Goal: Browse casually: Explore the website without a specific task or goal

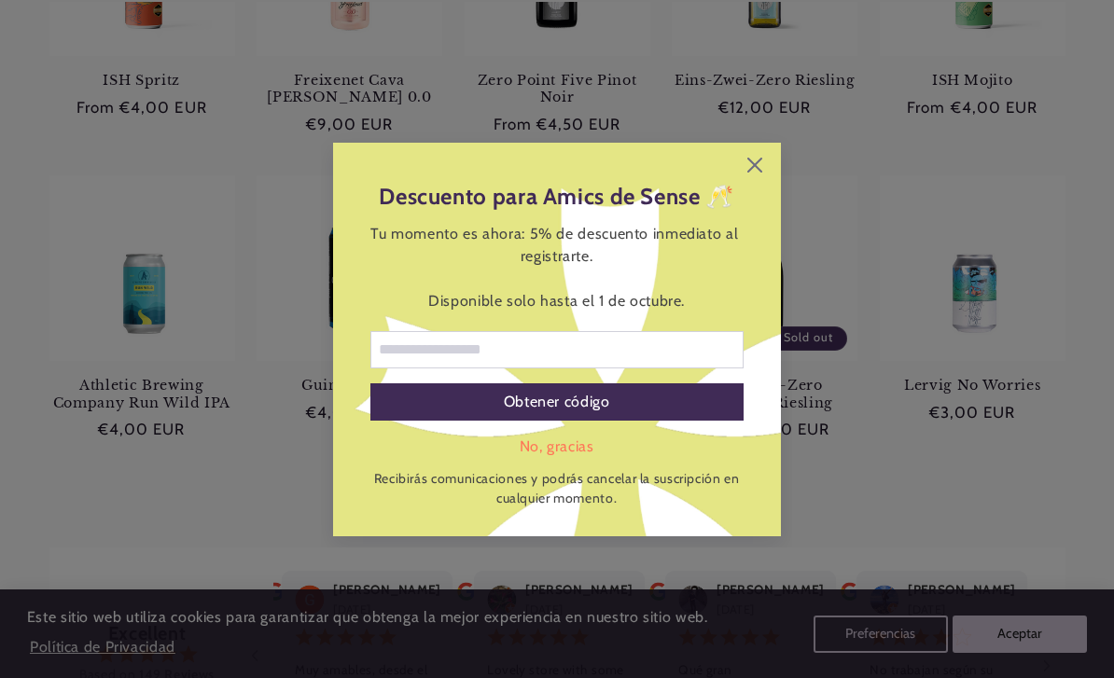
scroll to position [1042, 0]
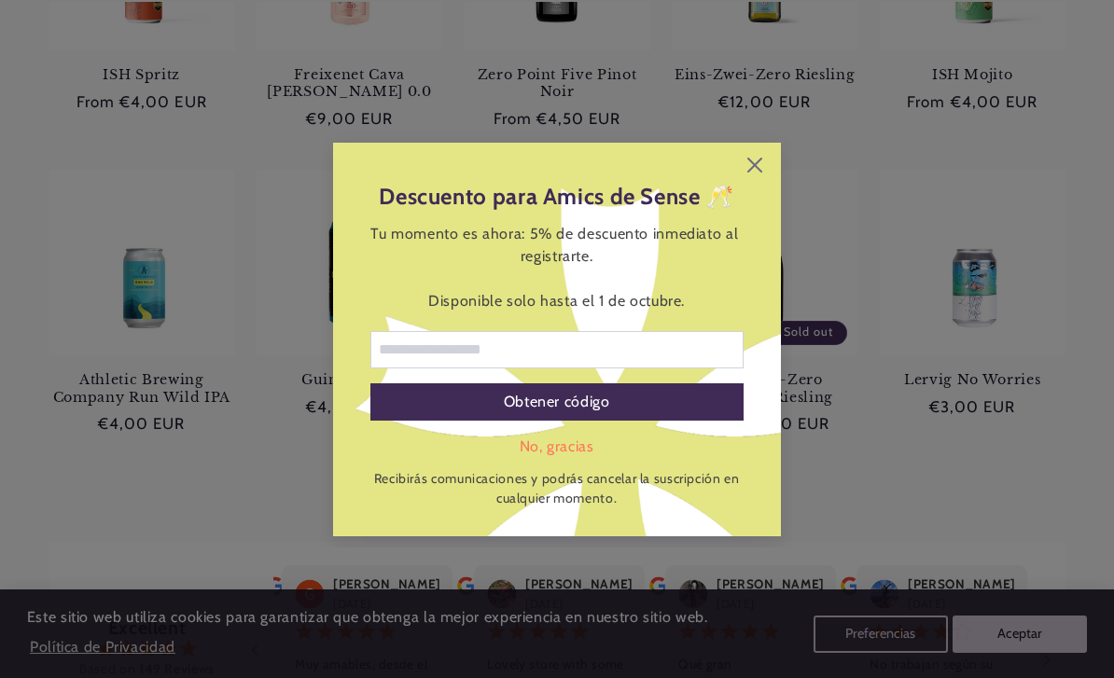
click at [757, 173] on icon at bounding box center [754, 165] width 15 height 15
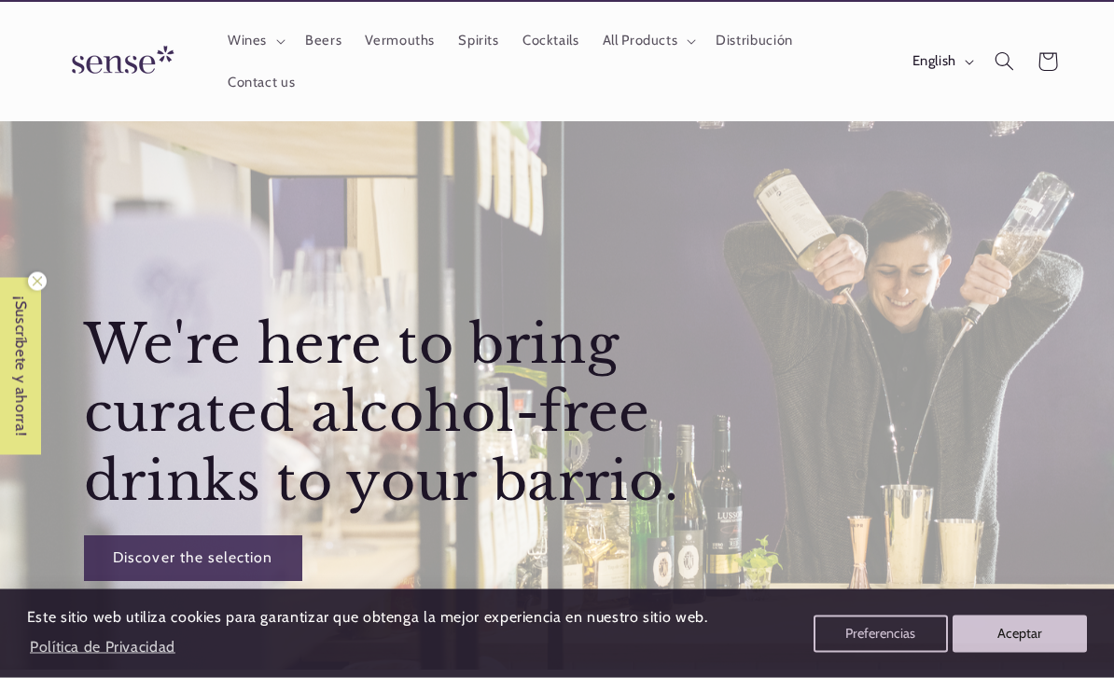
scroll to position [0, 0]
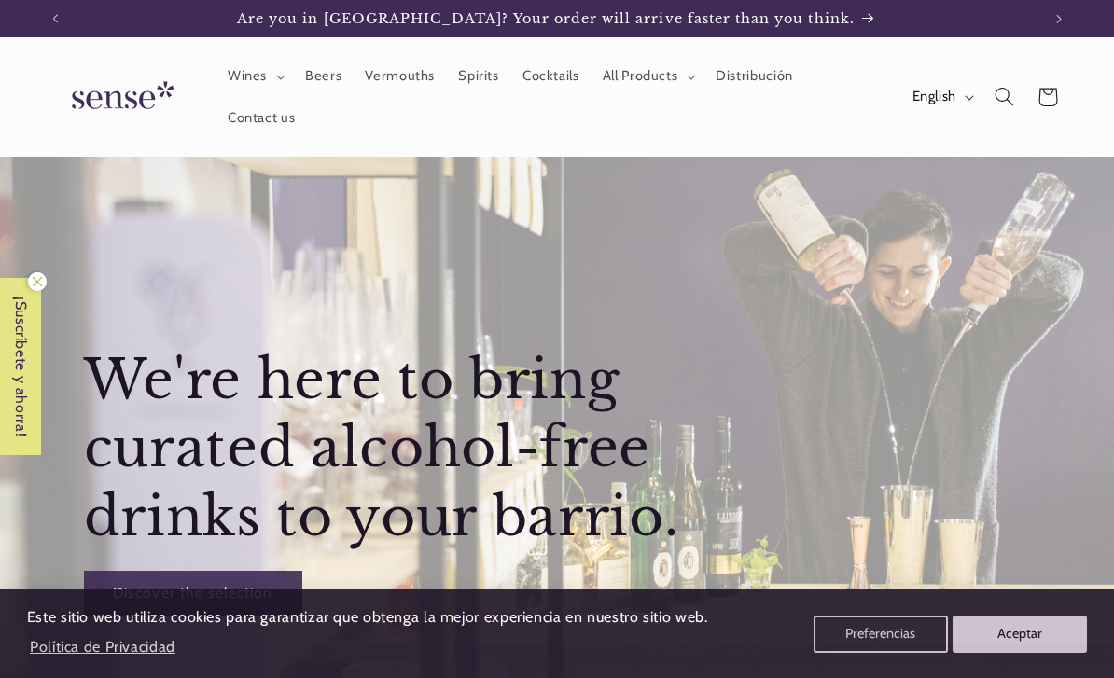
click at [329, 92] on link "Beers" at bounding box center [323, 76] width 60 height 41
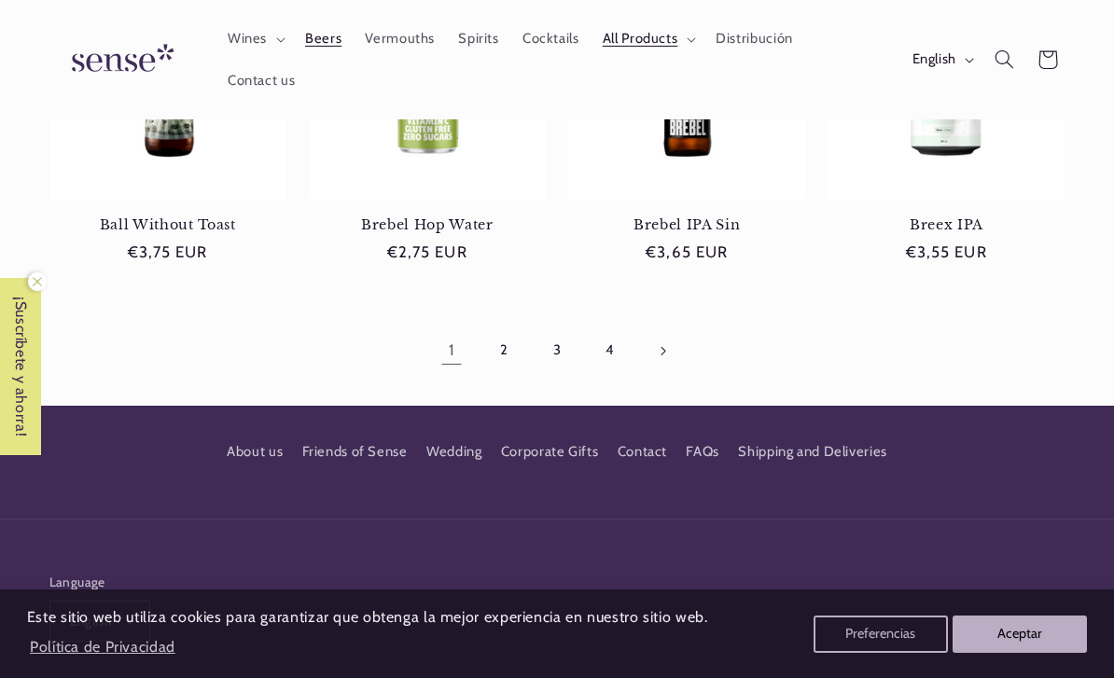
scroll to position [1579, 0]
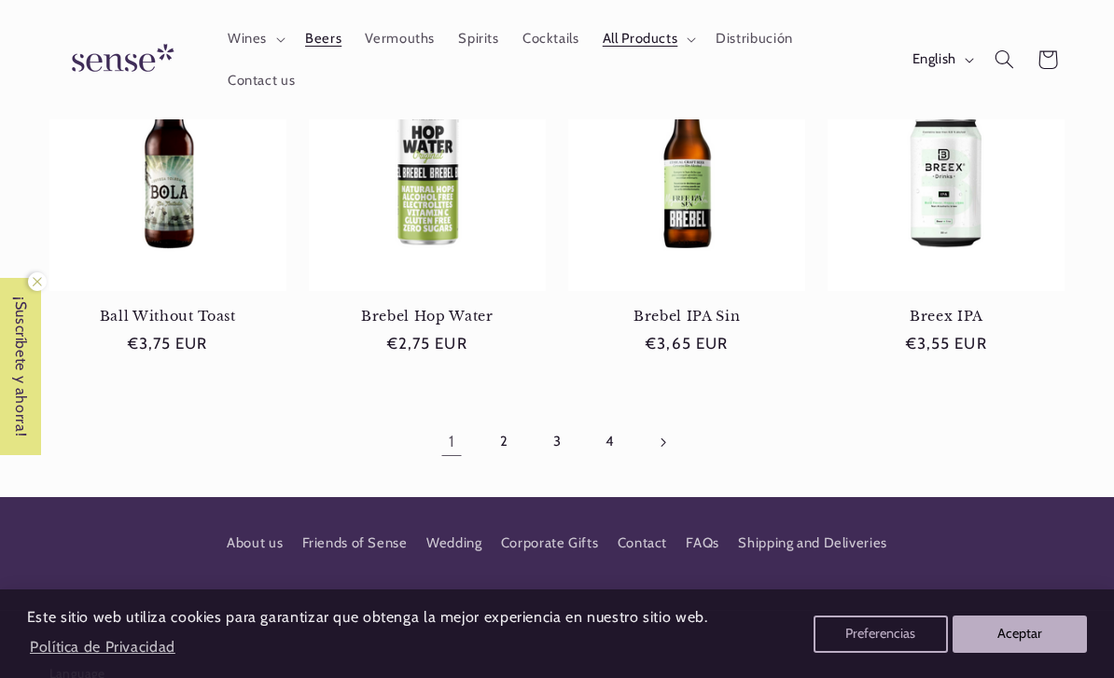
click at [488, 434] on link "2" at bounding box center [503, 442] width 43 height 43
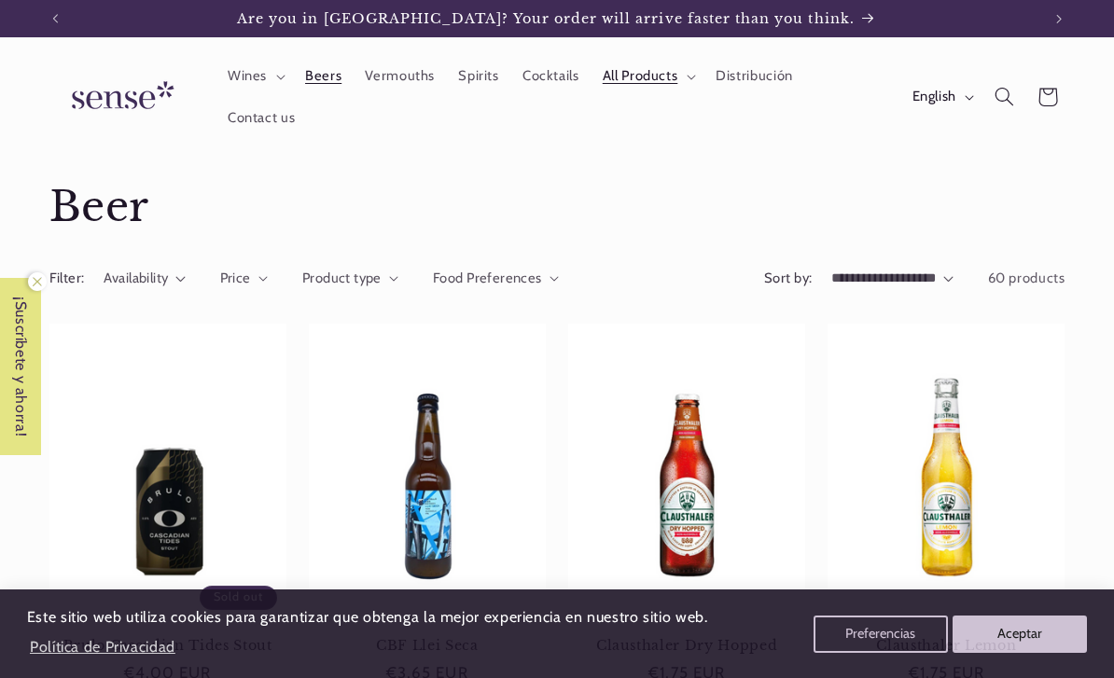
click at [385, 87] on link "Vermouths" at bounding box center [400, 76] width 93 height 41
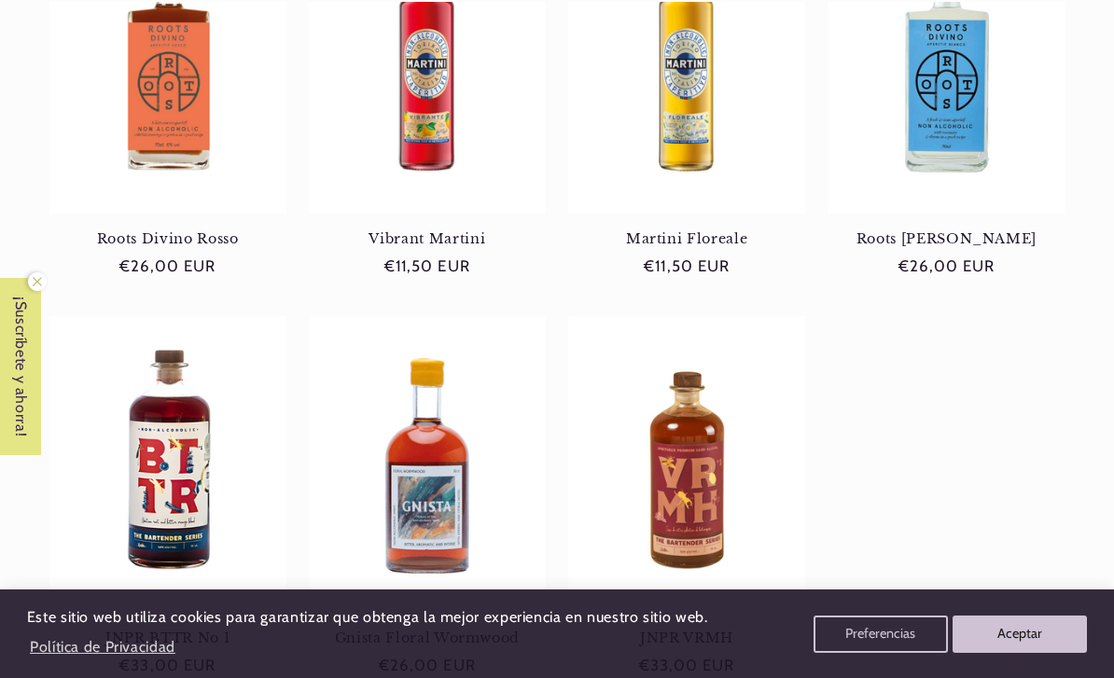
scroll to position [435, 0]
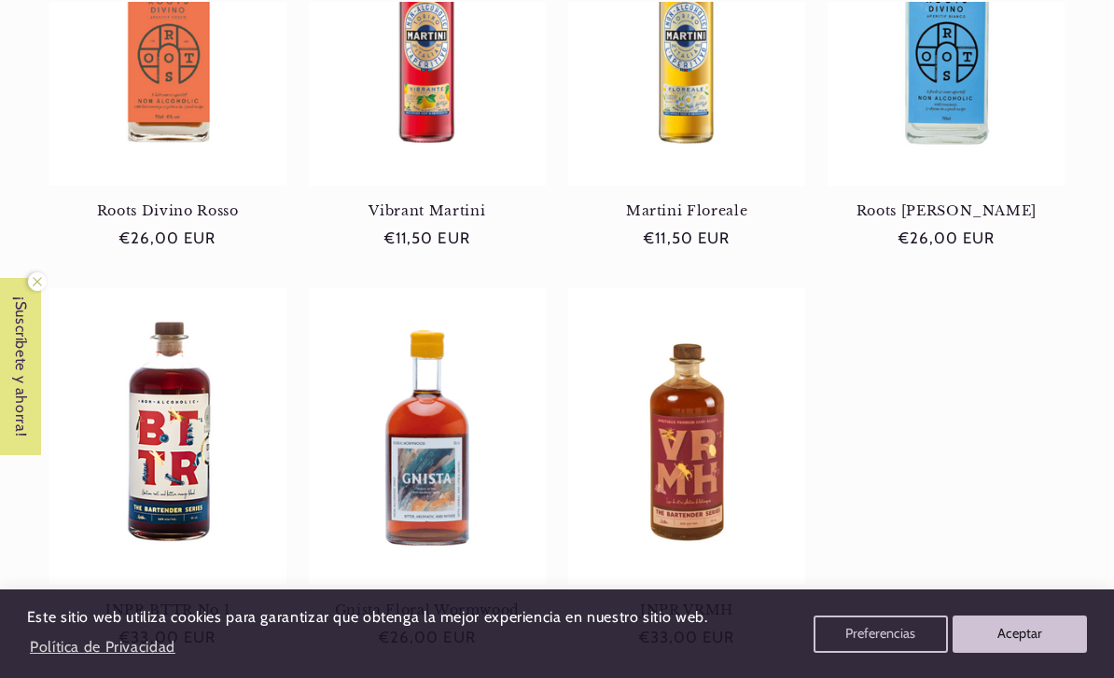
click at [701, 604] on link "JNPR VRMH" at bounding box center [686, 610] width 237 height 17
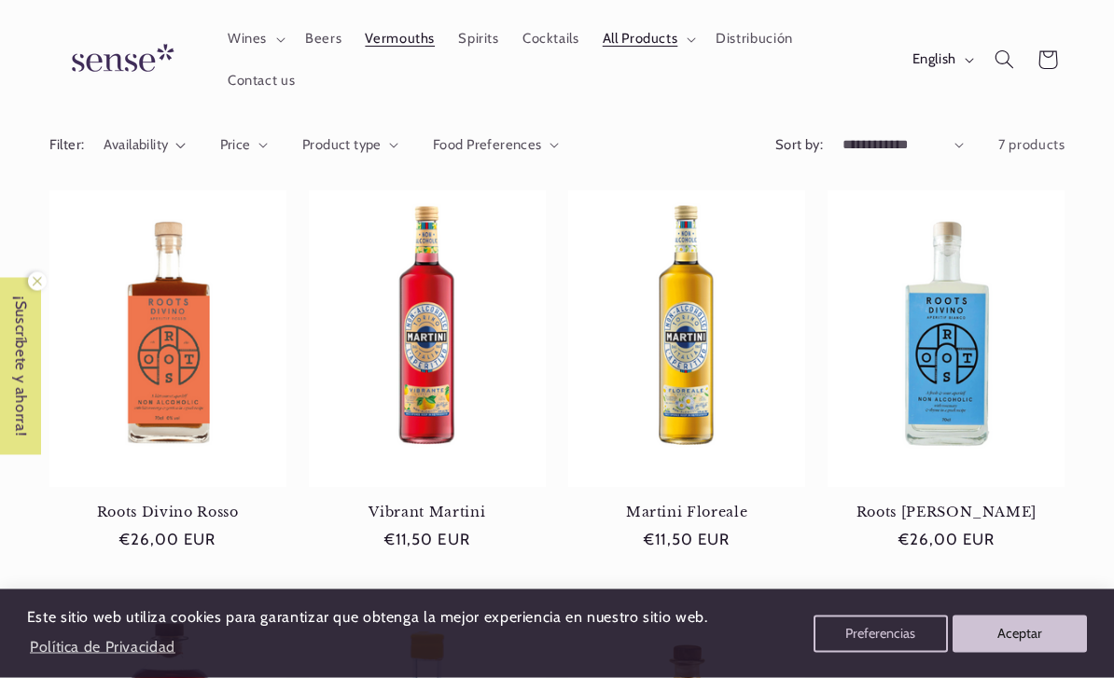
scroll to position [133, 0]
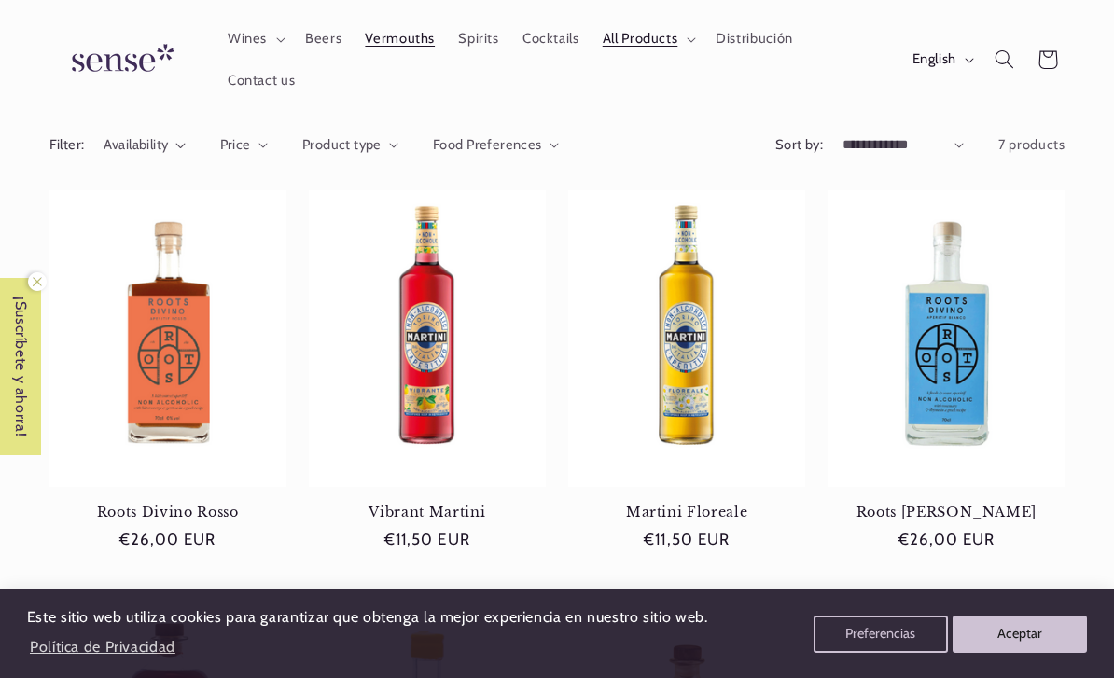
click at [188, 504] on link "Roots Divino Rosso" at bounding box center [167, 512] width 237 height 17
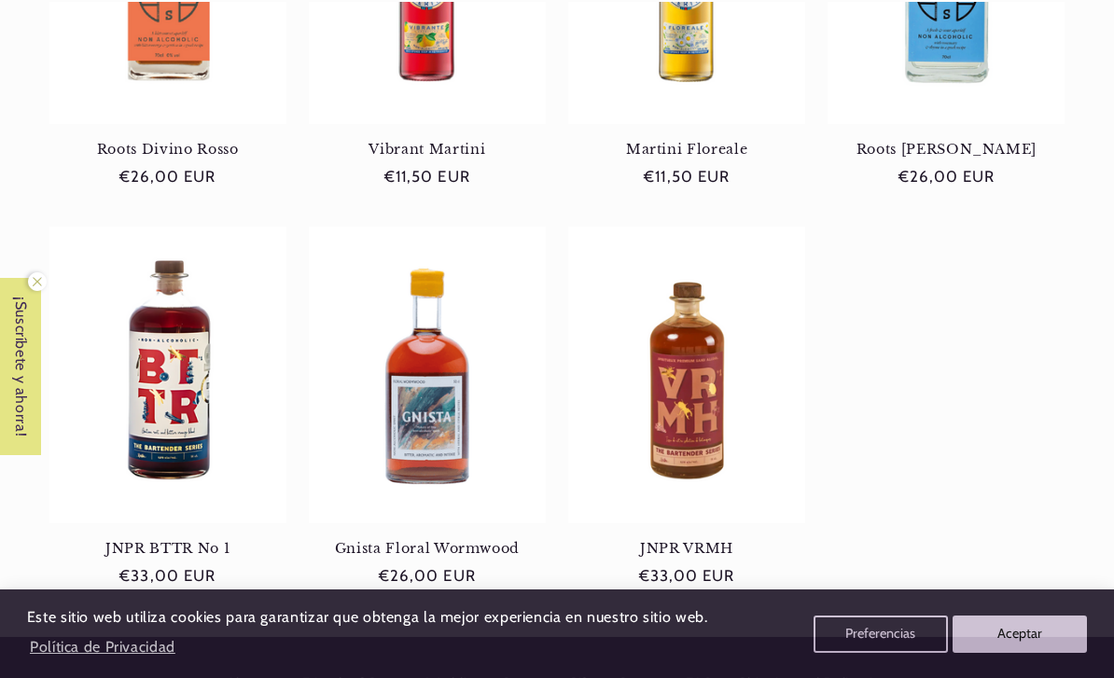
scroll to position [0, 985]
click at [361, 544] on link "Gnista Floral Wormwood" at bounding box center [427, 548] width 237 height 17
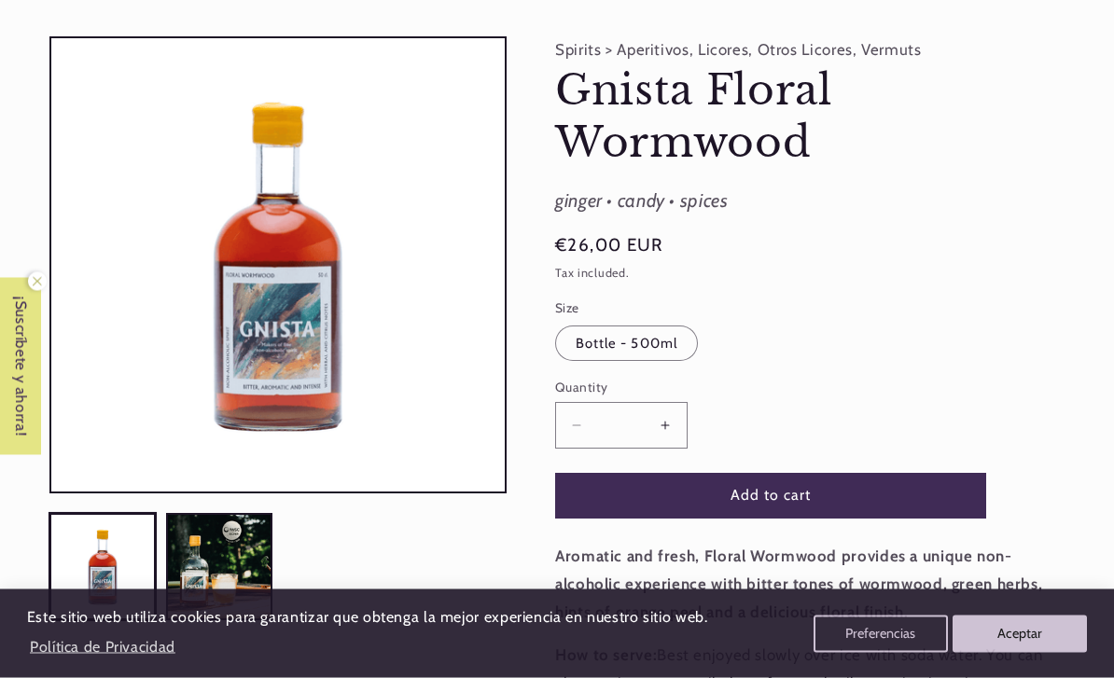
scroll to position [136, 0]
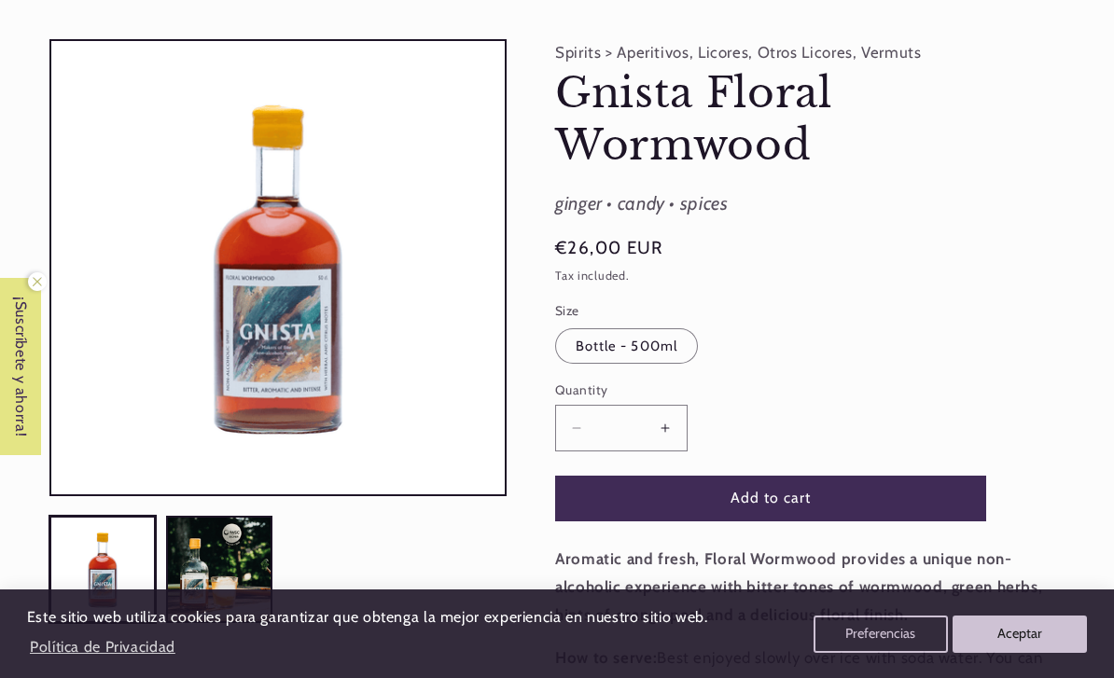
click at [51, 494] on button "Open media 1 in modal" at bounding box center [51, 494] width 0 height 0
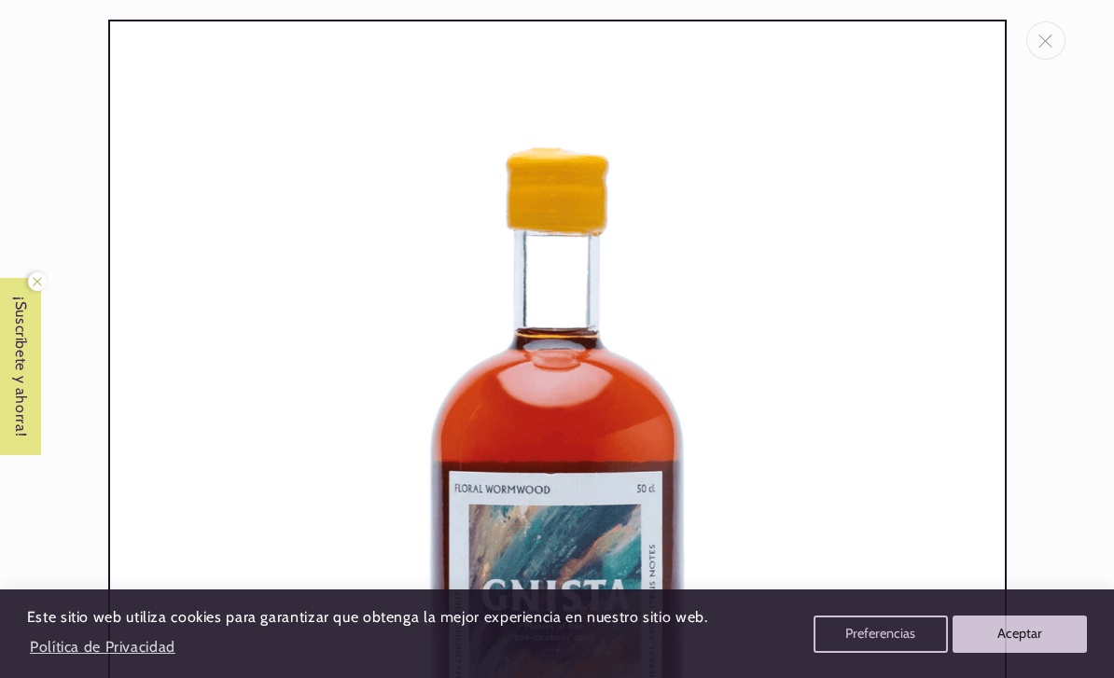
scroll to position [0, 0]
click at [1048, 47] on icon "Close" at bounding box center [1045, 41] width 14 height 13
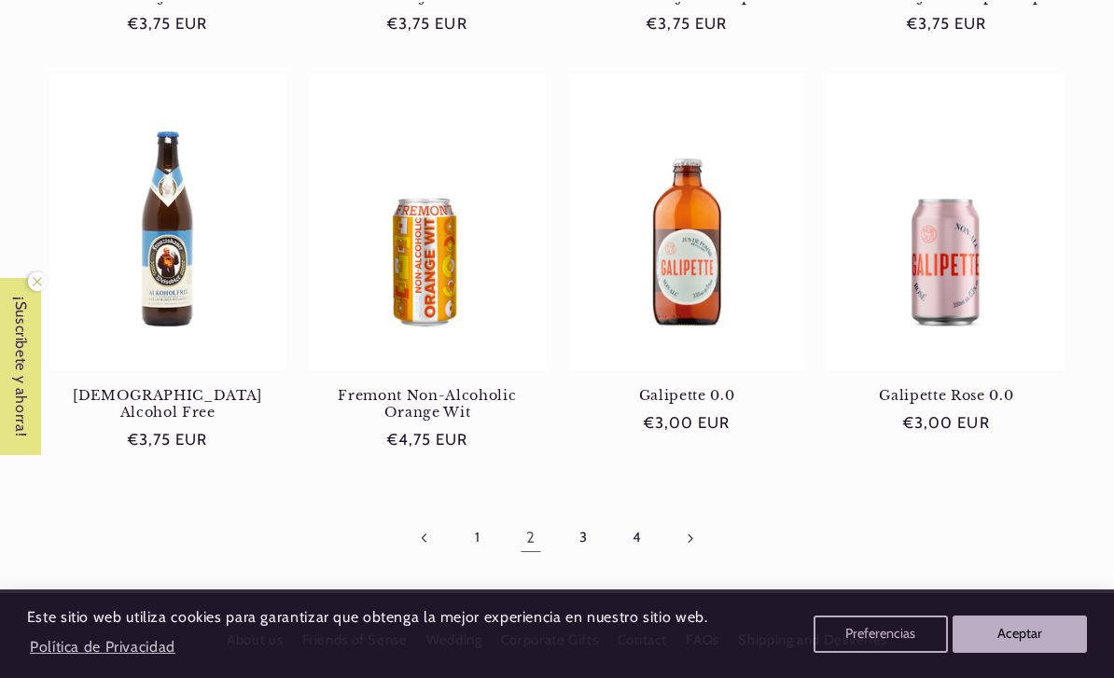
scroll to position [0, 985]
click at [576, 530] on link "3" at bounding box center [583, 538] width 43 height 43
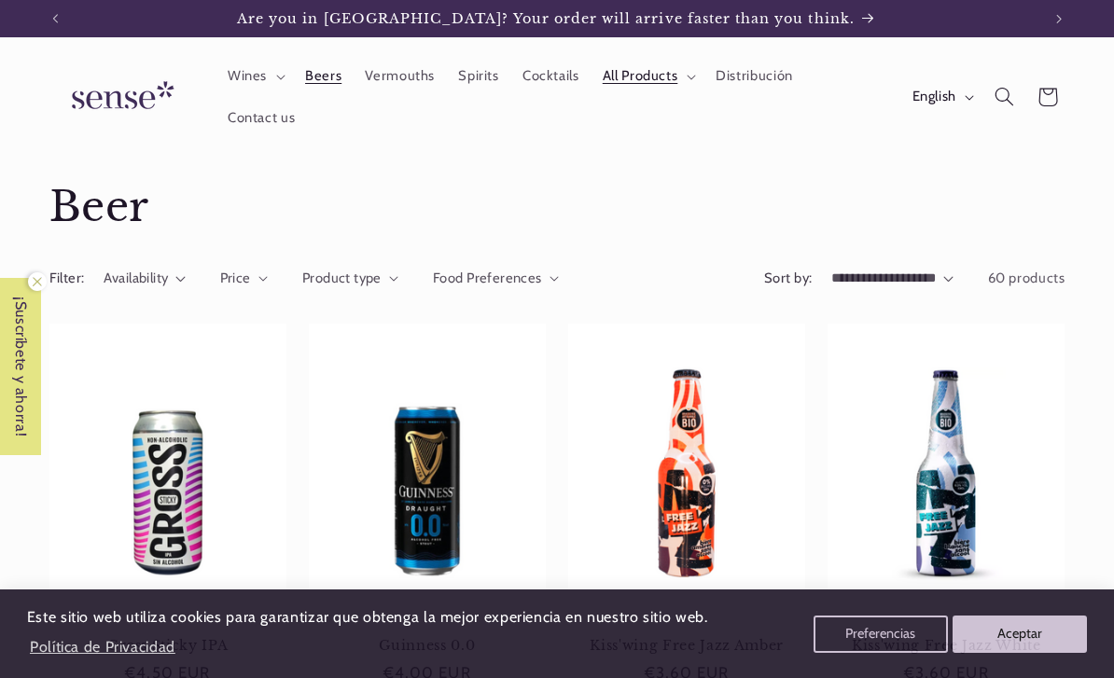
click at [110, 637] on link "Gross Sticky IPA" at bounding box center [167, 645] width 237 height 17
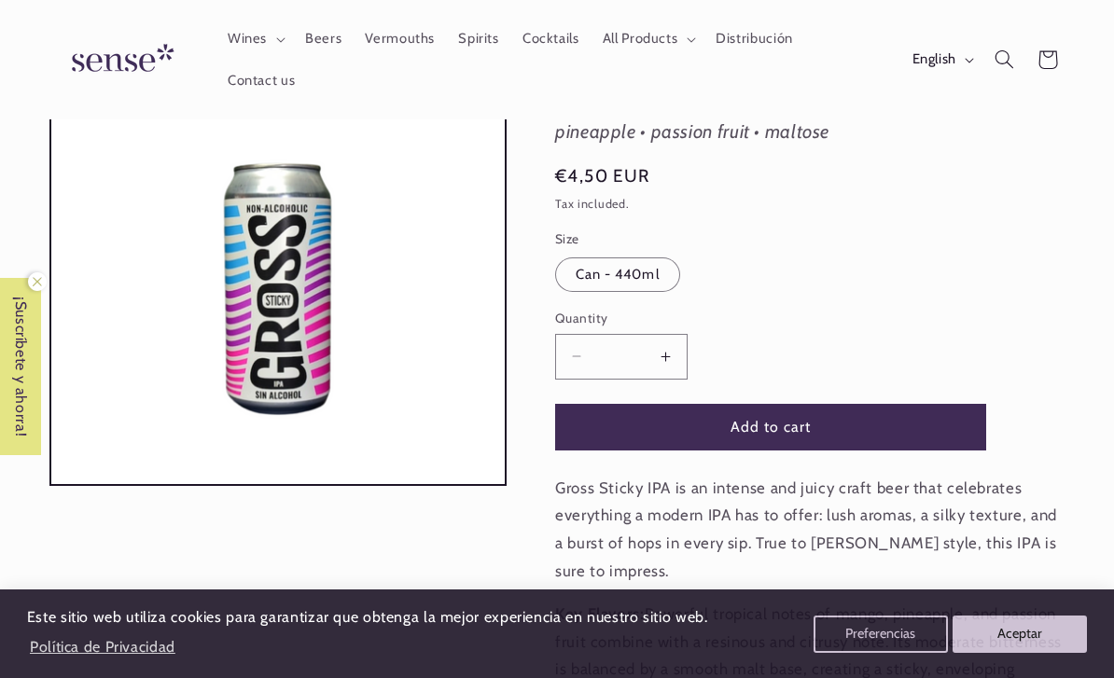
scroll to position [156, 0]
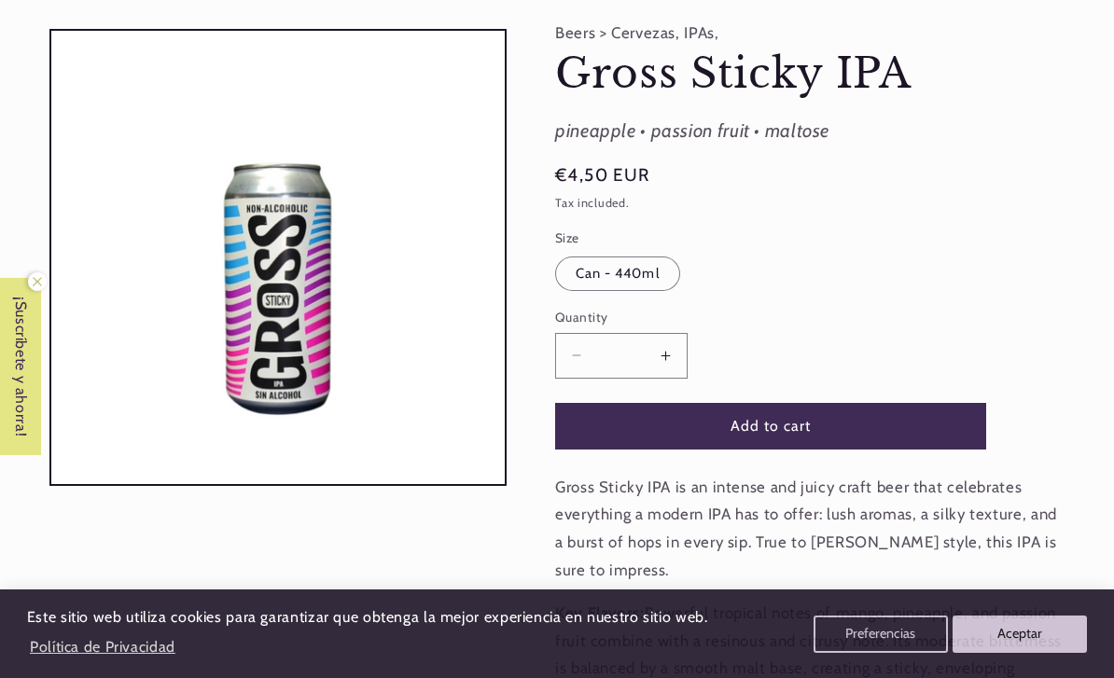
click at [51, 485] on button "Open media 1 in modal" at bounding box center [51, 485] width 0 height 0
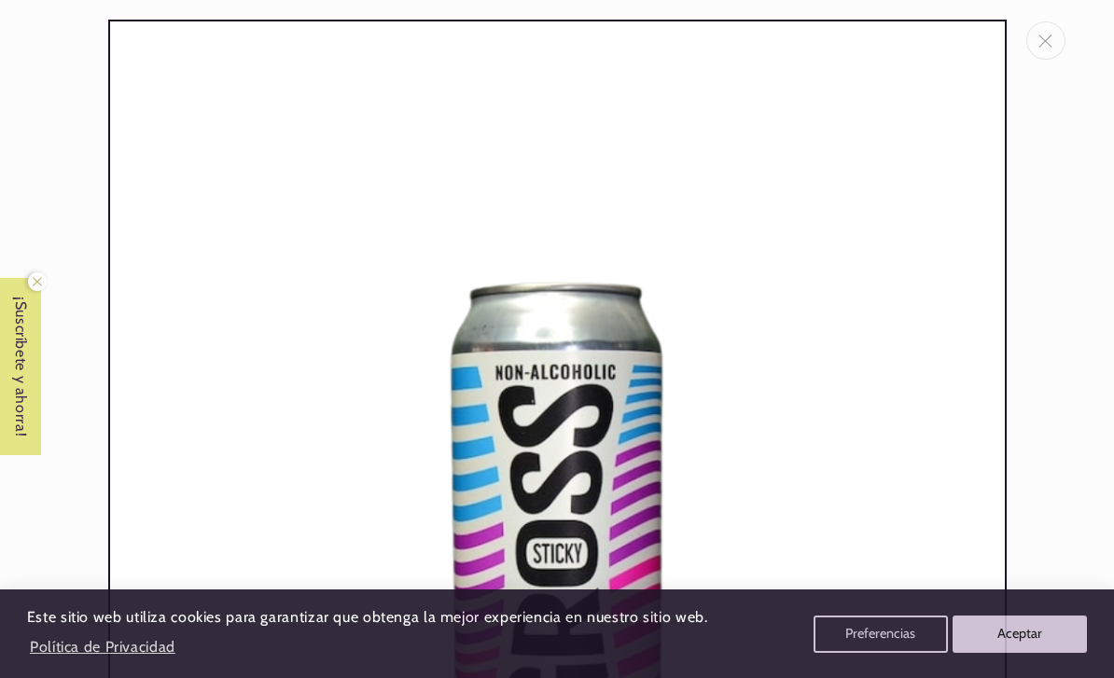
scroll to position [-7, 0]
click at [1038, 42] on icon "Close" at bounding box center [1045, 41] width 14 height 13
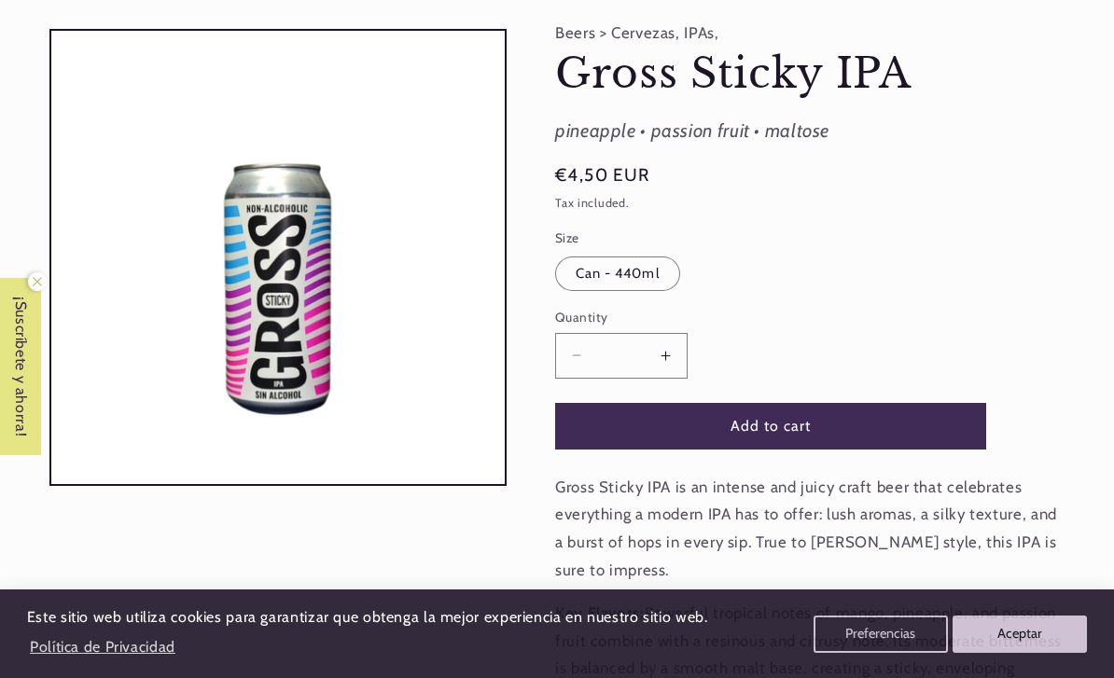
scroll to position [0, 0]
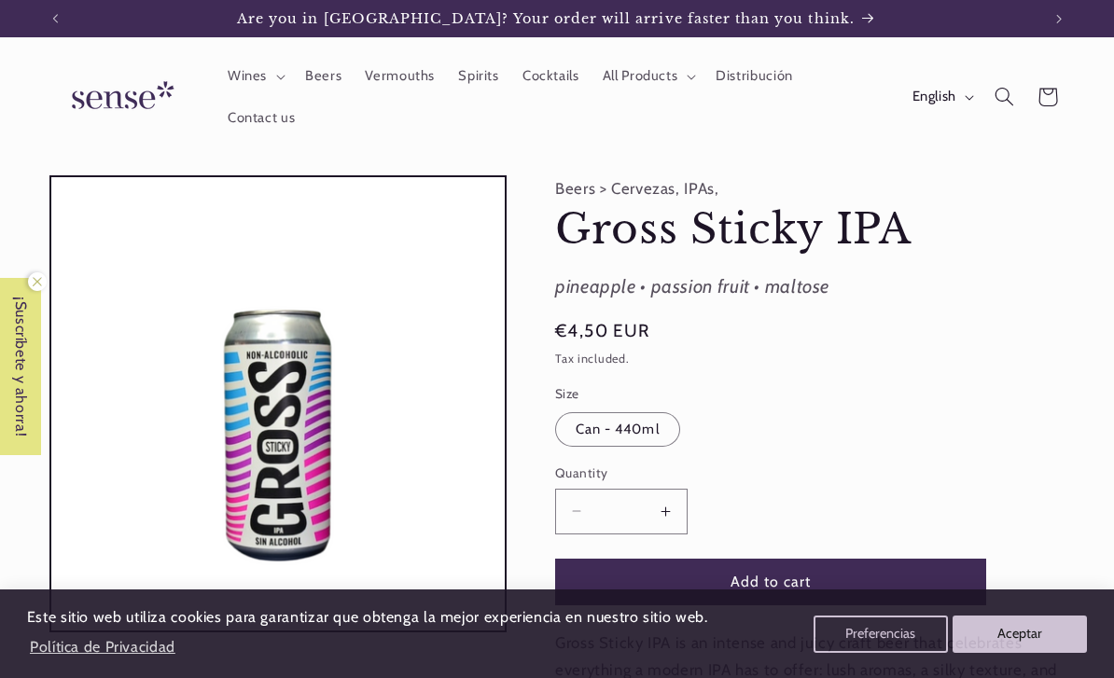
click at [331, 84] on span "Beers" at bounding box center [323, 76] width 36 height 18
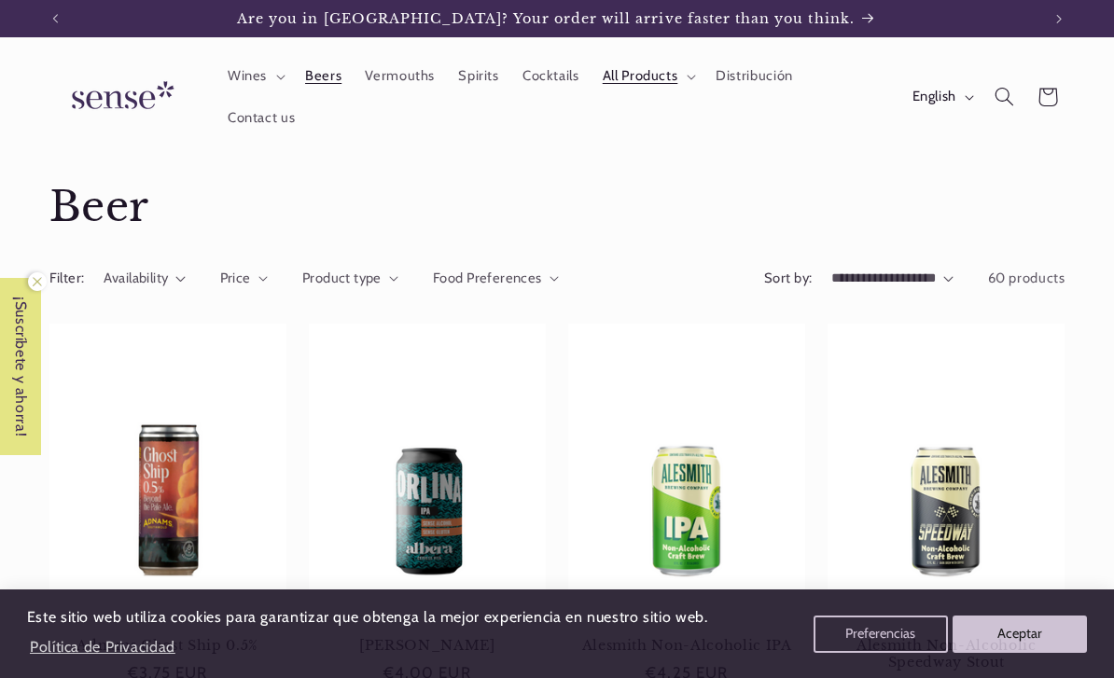
click at [258, 130] on link "Contact us" at bounding box center [261, 117] width 91 height 41
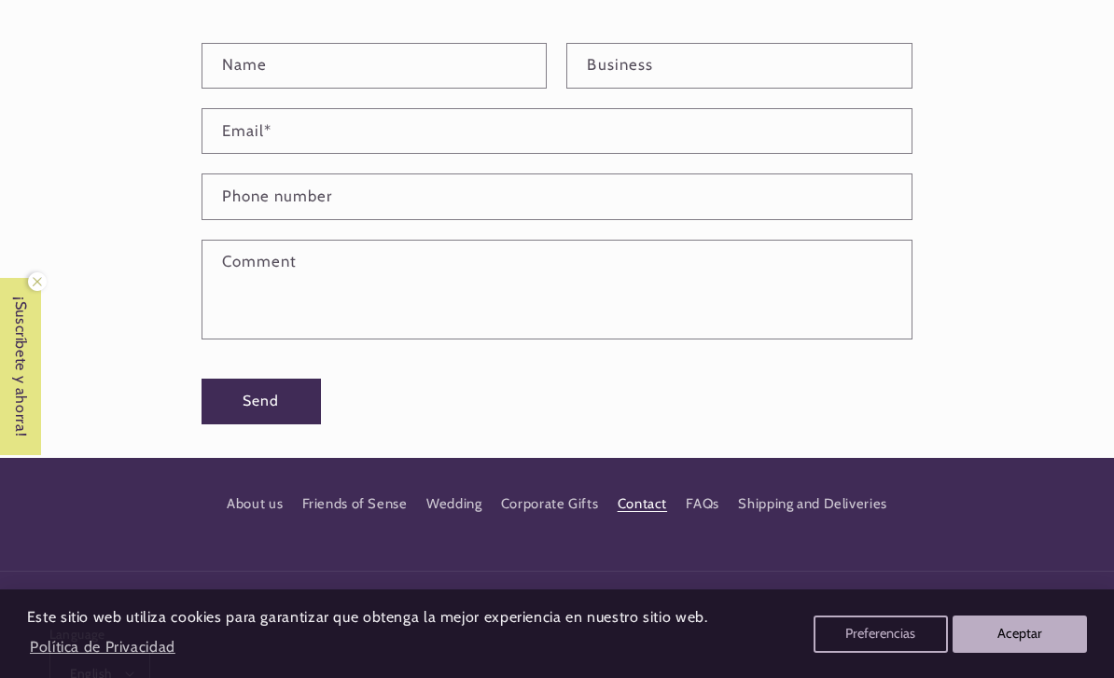
scroll to position [538, 0]
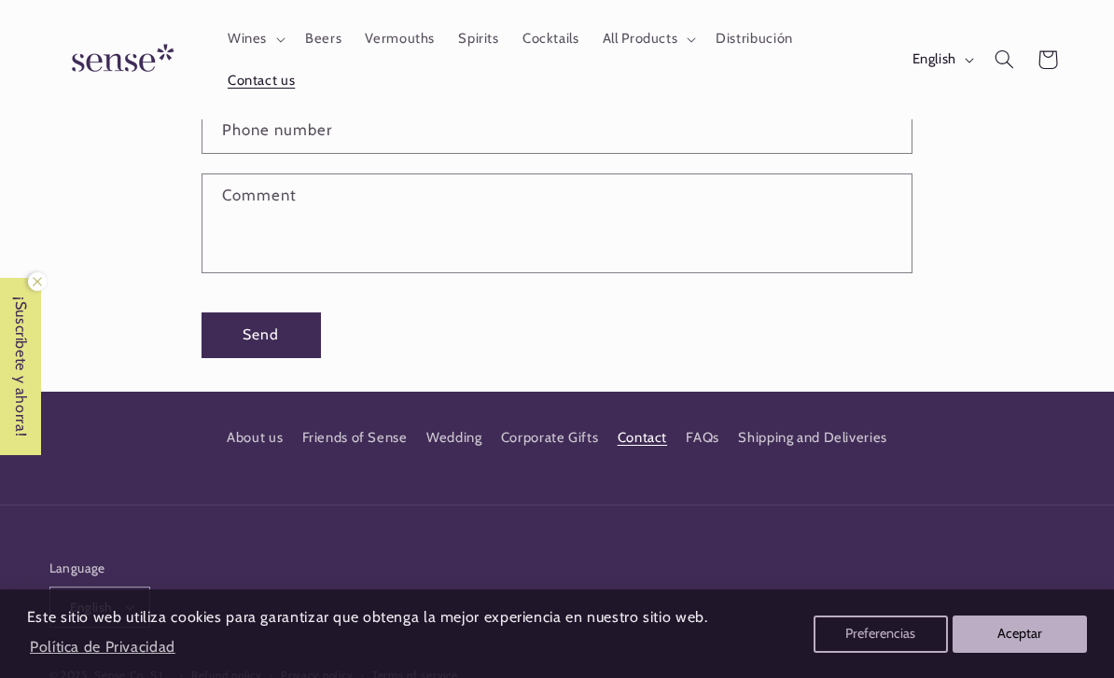
click at [236, 427] on link "About us" at bounding box center [255, 440] width 56 height 29
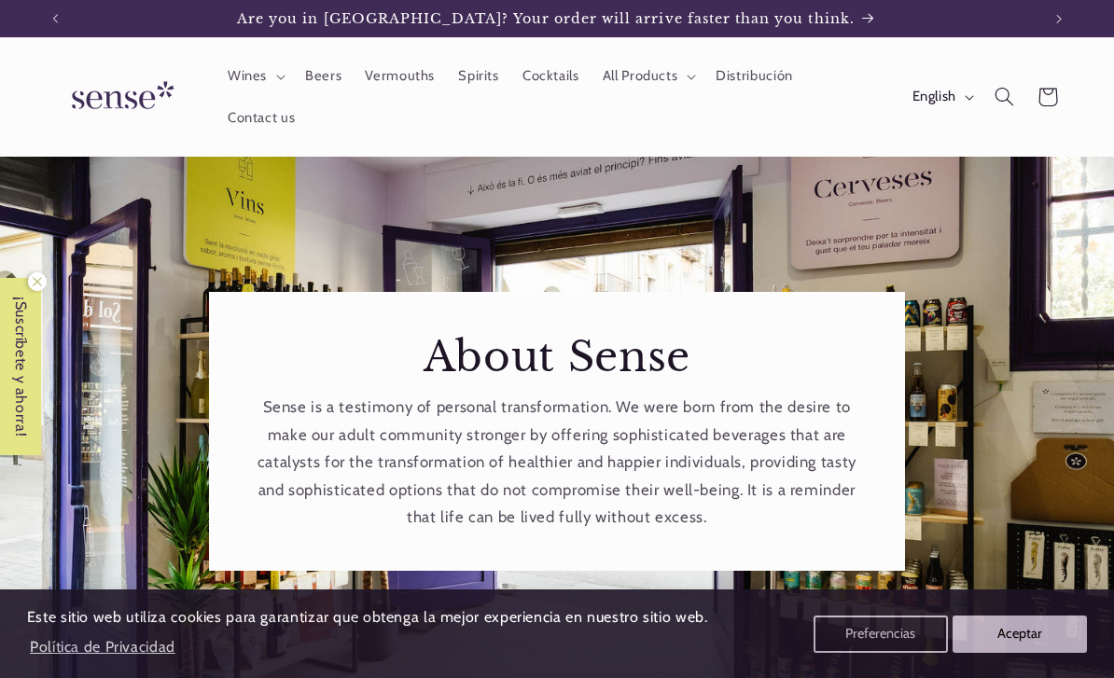
click at [55, 20] on icon "Previous announcement" at bounding box center [55, 18] width 6 height 9
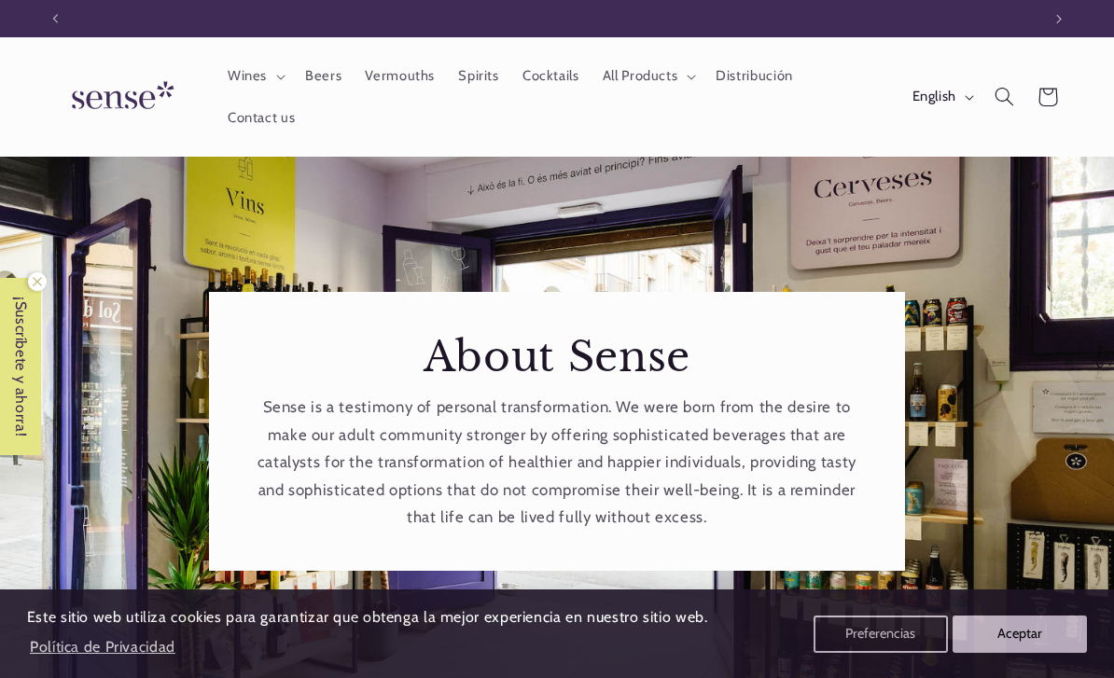
scroll to position [0, 985]
click at [709, 86] on link "Distribución" at bounding box center [754, 76] width 101 height 41
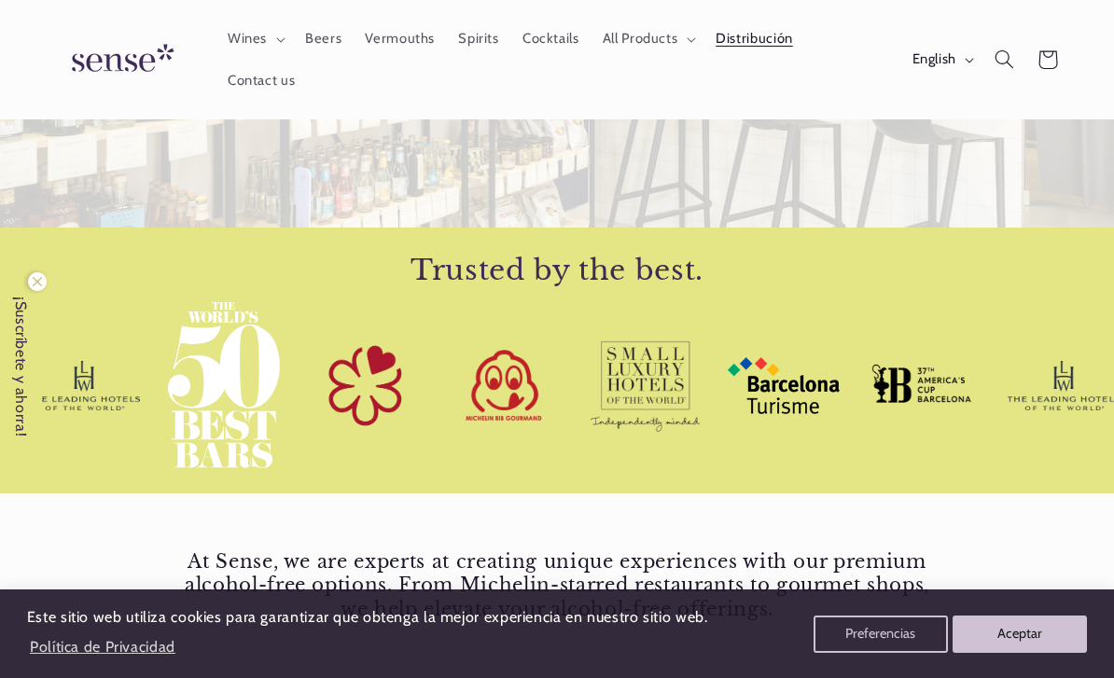
scroll to position [341, 0]
